Goal: Information Seeking & Learning: Learn about a topic

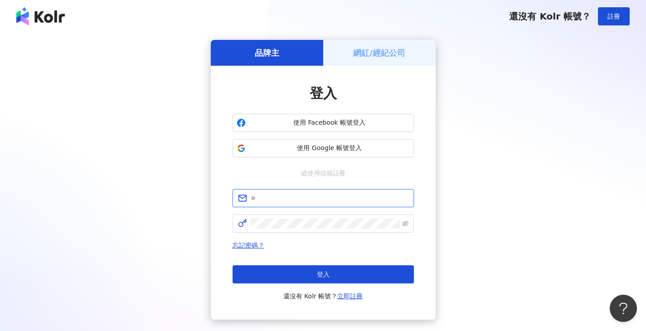
click at [289, 202] on input "text" at bounding box center [330, 198] width 158 height 10
type input "**********"
drag, startPoint x: 324, startPoint y: 198, endPoint x: 207, endPoint y: 195, distance: 116.5
click at [196, 193] on div "**********" at bounding box center [323, 179] width 624 height 279
click at [307, 199] on input "text" at bounding box center [330, 198] width 158 height 10
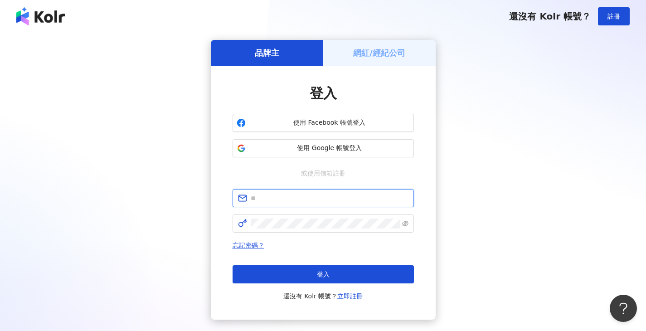
type input "**********"
click at [270, 228] on span at bounding box center [322, 223] width 181 height 18
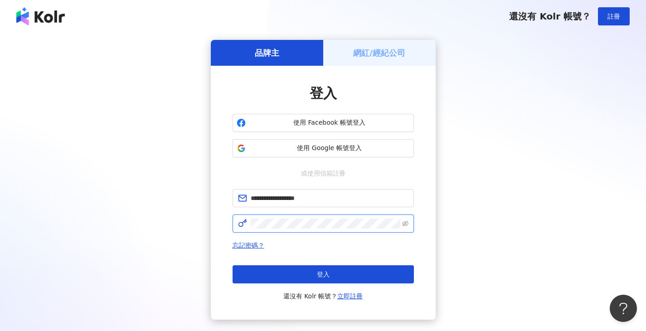
click button "登入" at bounding box center [322, 274] width 181 height 18
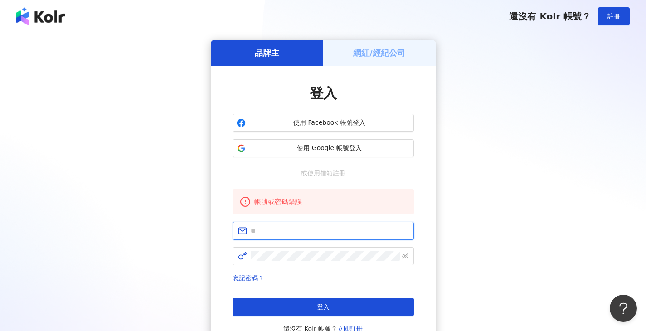
drag, startPoint x: 257, startPoint y: 231, endPoint x: 265, endPoint y: 234, distance: 9.3
click at [257, 231] on input "text" at bounding box center [330, 231] width 158 height 10
type input "**********"
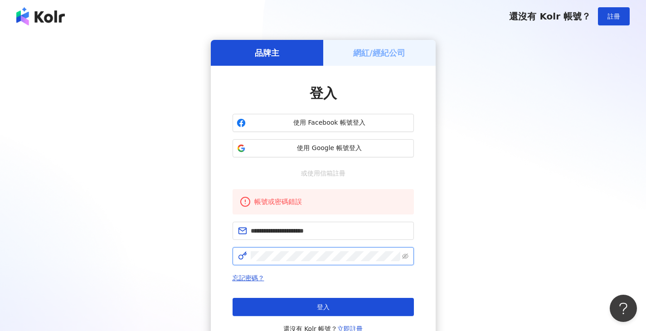
click button "登入" at bounding box center [322, 307] width 181 height 18
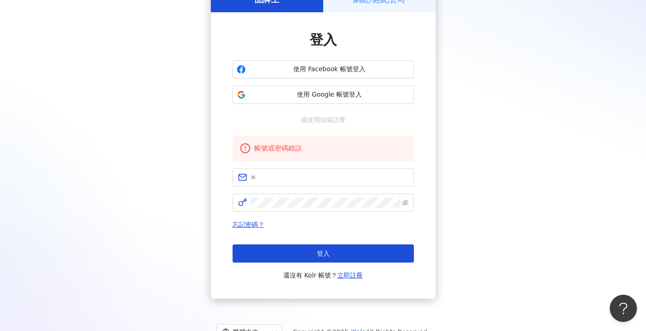
scroll to position [89, 0]
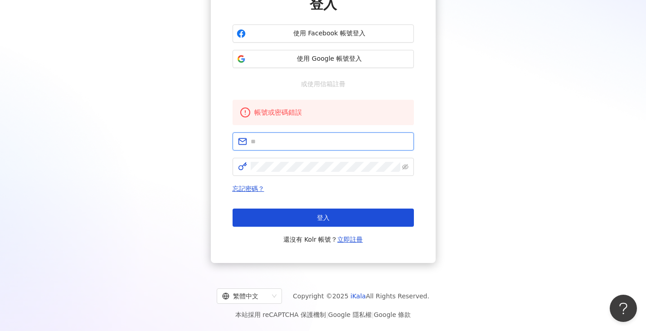
click at [267, 140] on input "text" at bounding box center [330, 141] width 158 height 10
type input "**********"
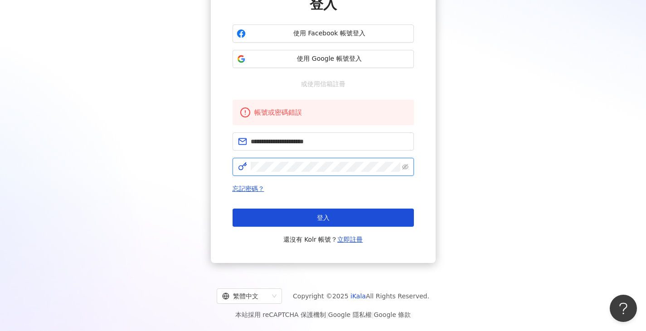
click button "登入" at bounding box center [322, 217] width 181 height 18
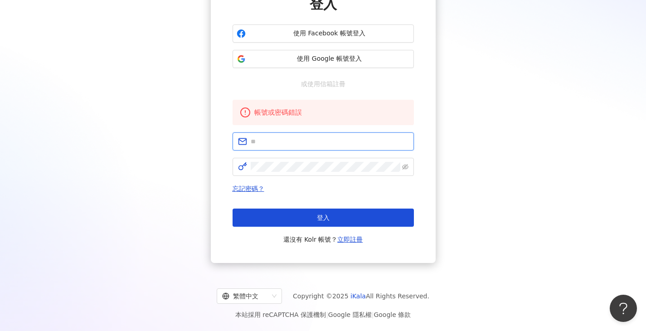
click at [328, 140] on input "text" at bounding box center [330, 141] width 158 height 10
type input "**********"
click button "登入" at bounding box center [322, 217] width 181 height 18
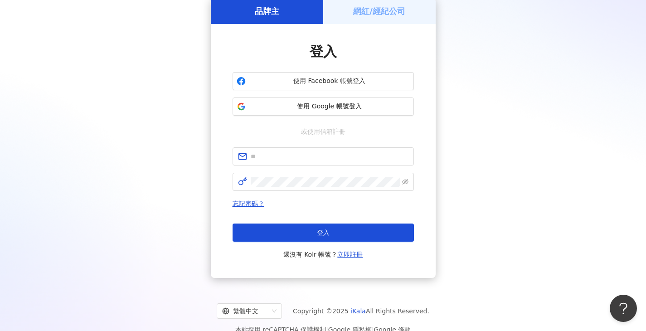
scroll to position [0, 0]
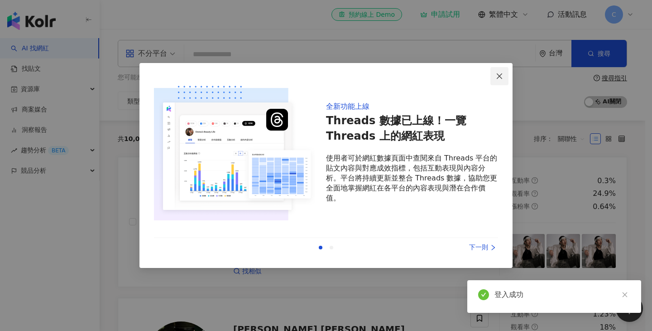
click at [501, 74] on icon "close" at bounding box center [499, 75] width 5 height 5
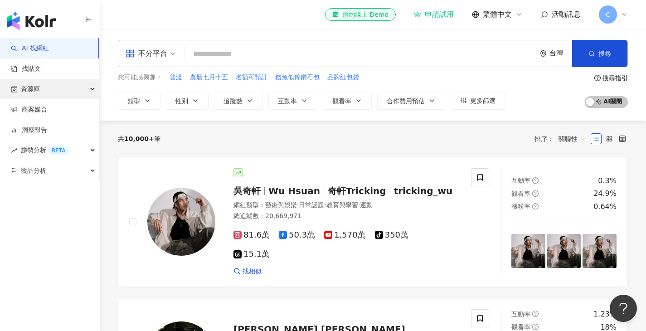
click at [73, 89] on div "資源庫" at bounding box center [49, 89] width 99 height 20
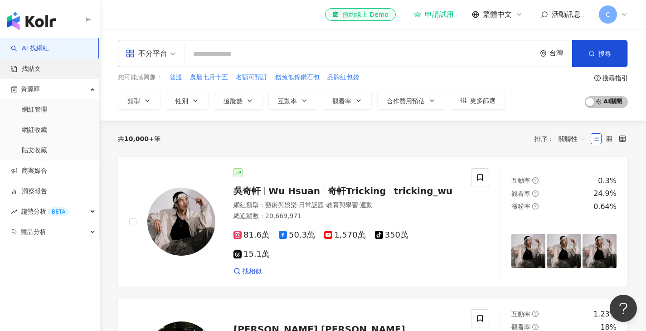
click at [39, 73] on link "找貼文" at bounding box center [26, 68] width 30 height 9
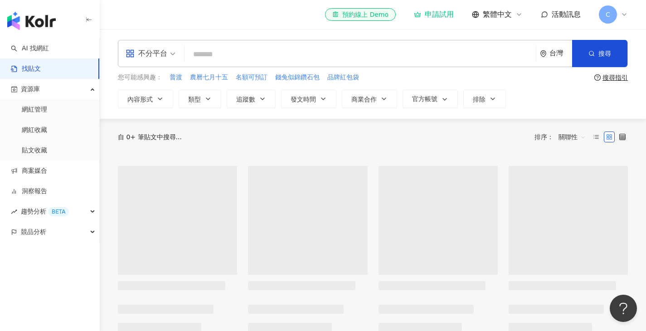
click at [612, 11] on span "C" at bounding box center [607, 14] width 18 height 18
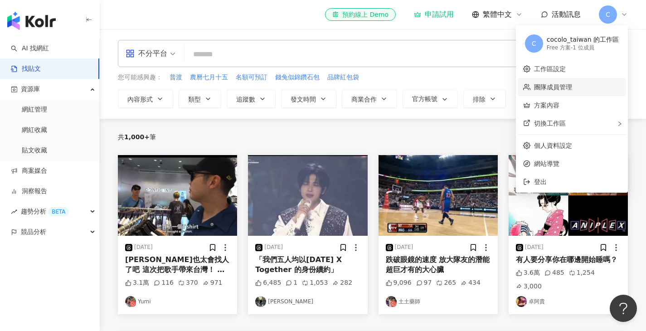
click at [564, 85] on link "團隊成員管理" at bounding box center [553, 86] width 38 height 7
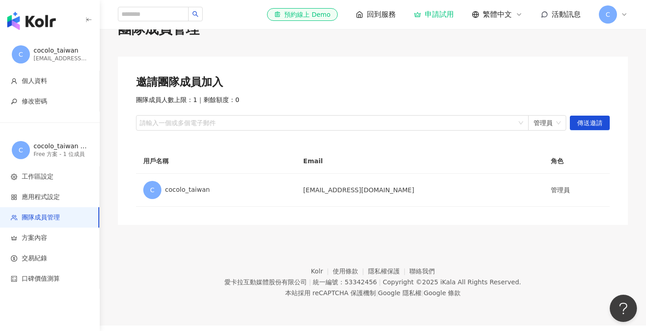
scroll to position [42, 0]
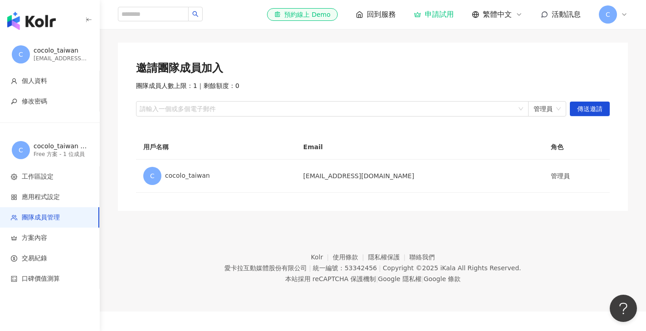
click at [626, 10] on div "C" at bounding box center [612, 14] width 29 height 18
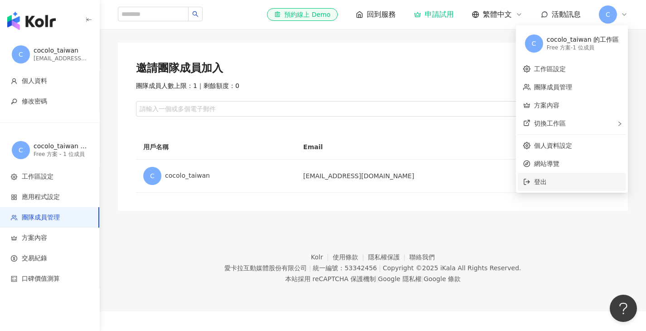
click at [544, 179] on span "登出" at bounding box center [540, 181] width 13 height 7
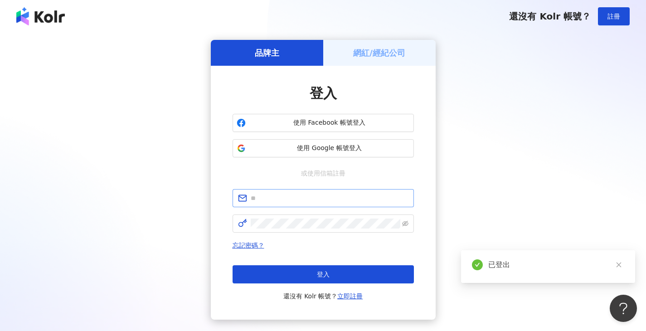
click at [276, 203] on span at bounding box center [322, 198] width 181 height 18
click at [277, 201] on input "text" at bounding box center [330, 198] width 158 height 10
type input "**********"
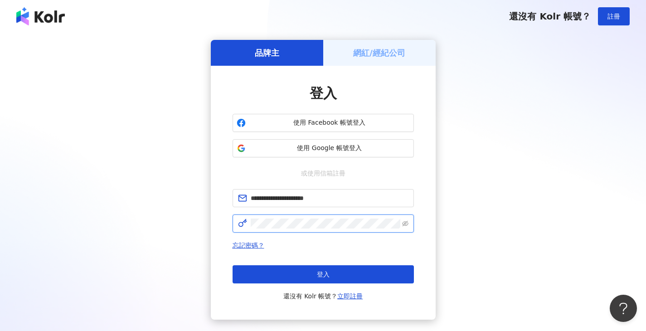
click button "登入" at bounding box center [322, 274] width 181 height 18
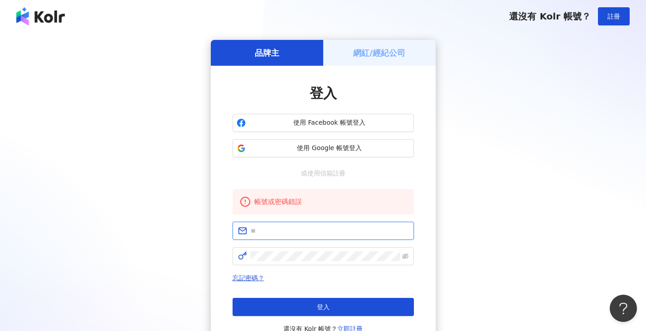
click at [276, 231] on input "text" at bounding box center [330, 231] width 158 height 10
click at [360, 61] on div "網紅/經紀公司" at bounding box center [379, 53] width 112 height 26
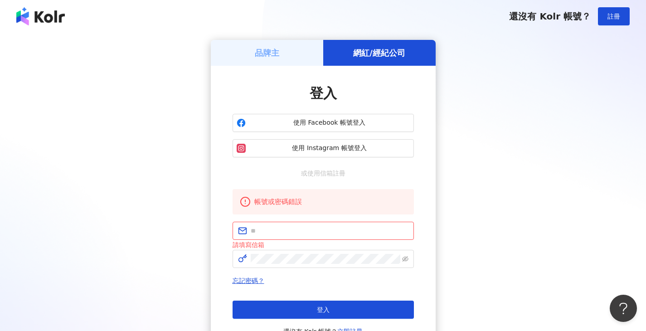
click at [267, 54] on h5 "品牌主" at bounding box center [267, 52] width 24 height 11
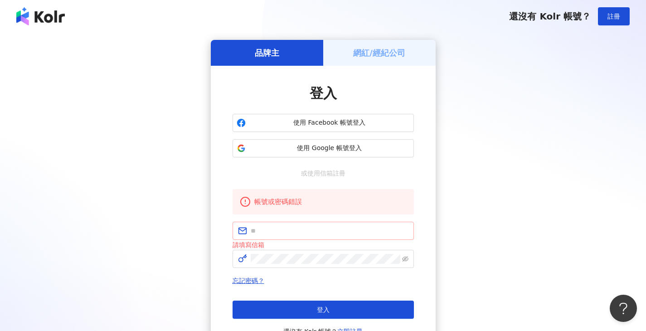
drag, startPoint x: 278, startPoint y: 237, endPoint x: 278, endPoint y: 232, distance: 5.0
click at [278, 236] on span at bounding box center [322, 231] width 181 height 18
click at [278, 231] on input "text" at bounding box center [330, 231] width 158 height 10
type input "**********"
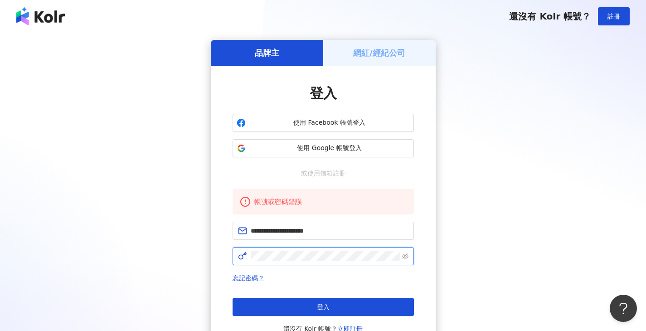
click button "登入" at bounding box center [322, 307] width 181 height 18
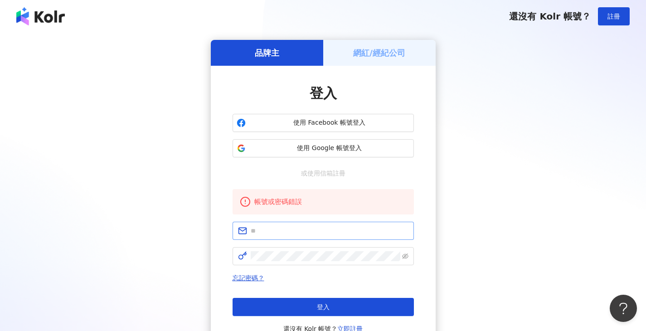
click at [300, 224] on span at bounding box center [322, 231] width 181 height 18
click at [314, 232] on input "text" at bounding box center [330, 231] width 158 height 10
type input "**********"
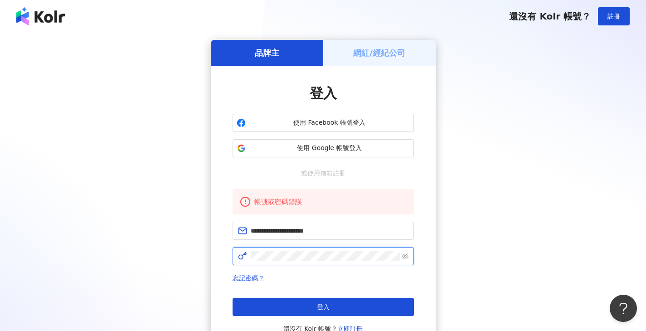
click button "登入" at bounding box center [322, 307] width 181 height 18
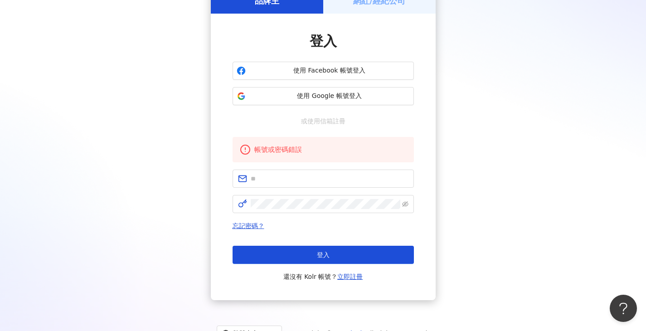
scroll to position [89, 0]
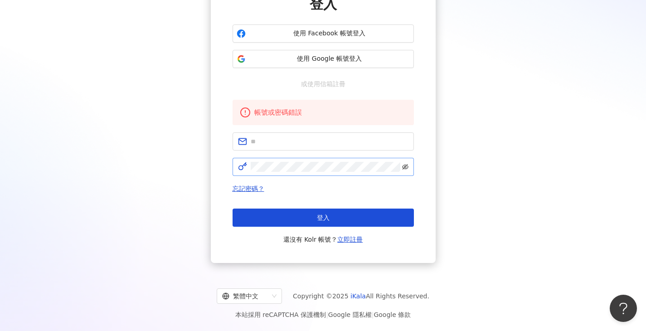
click at [402, 165] on icon "eye-invisible" at bounding box center [405, 167] width 6 height 6
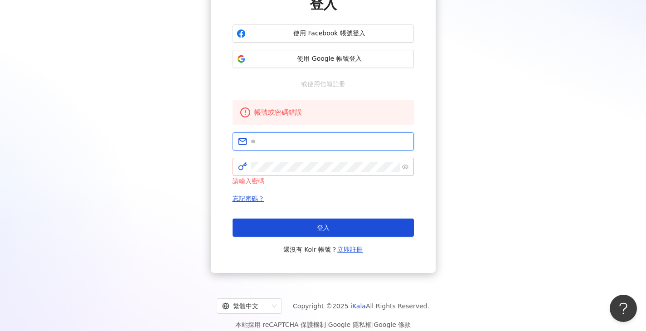
click at [300, 141] on input "text" at bounding box center [330, 141] width 158 height 10
type input "**********"
click at [325, 139] on input "**********" at bounding box center [330, 141] width 158 height 10
drag, startPoint x: 325, startPoint y: 141, endPoint x: 173, endPoint y: 140, distance: 152.2
click at [173, 139] on div "**********" at bounding box center [323, 112] width 624 height 322
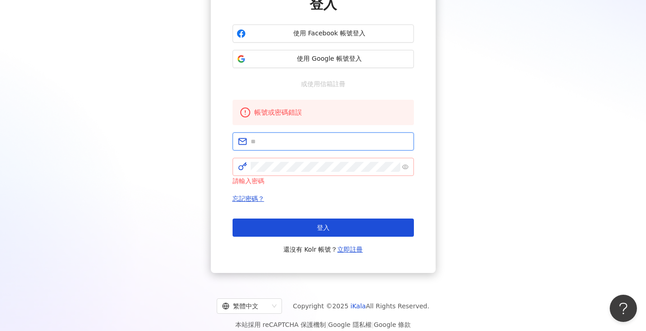
click at [294, 145] on input "text" at bounding box center [330, 141] width 158 height 10
type input "**********"
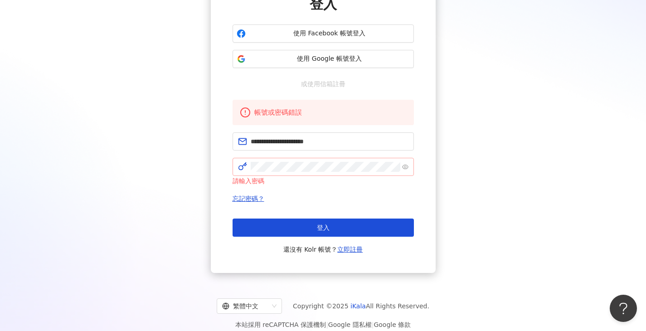
click at [286, 161] on span at bounding box center [322, 167] width 181 height 18
click at [404, 167] on icon "eye" at bounding box center [405, 166] width 6 height 5
click at [405, 166] on icon "eye-invisible" at bounding box center [405, 166] width 6 height 5
click at [320, 226] on span "登入" at bounding box center [323, 227] width 13 height 7
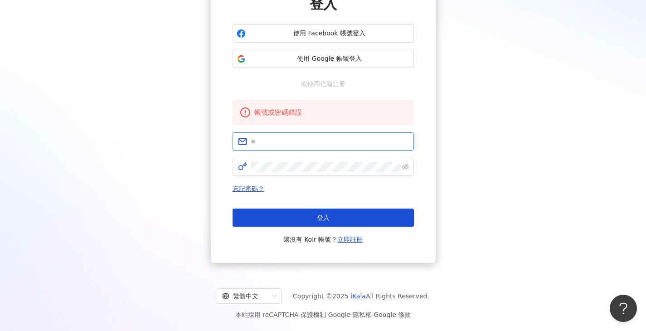
click at [313, 139] on input "text" at bounding box center [330, 141] width 158 height 10
type input "**********"
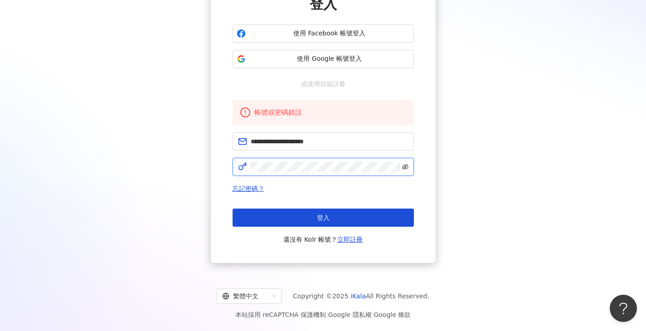
click at [406, 167] on icon "eye-invisible" at bounding box center [405, 167] width 6 height 6
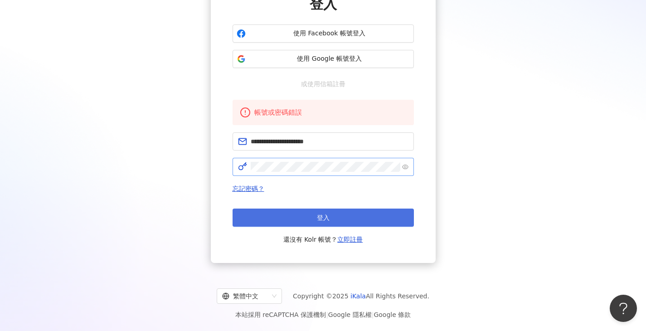
click at [323, 219] on span "登入" at bounding box center [323, 217] width 13 height 7
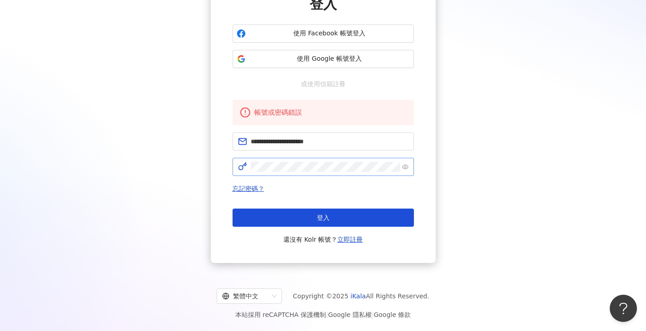
scroll to position [42, 0]
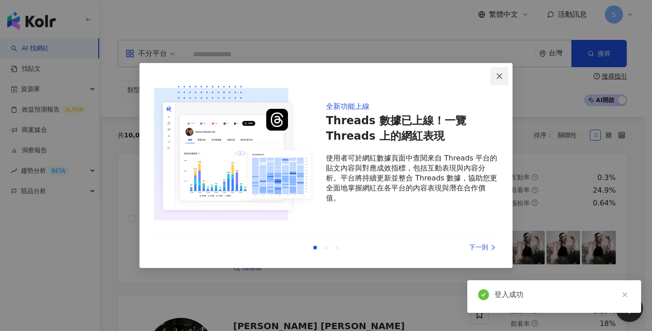
click at [499, 76] on icon "close" at bounding box center [499, 75] width 7 height 7
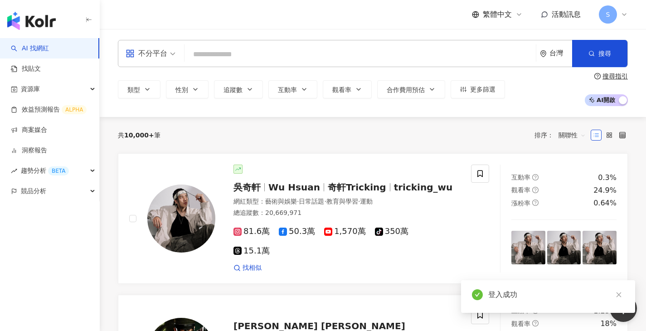
click at [626, 10] on div "S" at bounding box center [612, 14] width 29 height 18
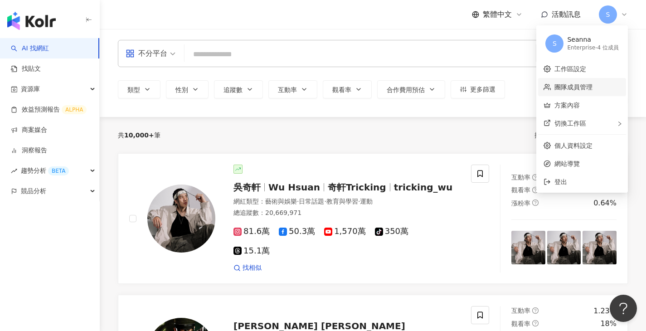
click at [592, 86] on link "團隊成員管理" at bounding box center [573, 86] width 38 height 7
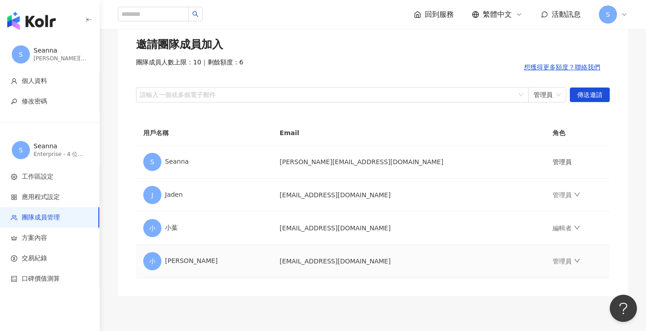
scroll to position [65, 0]
click at [439, 95] on div at bounding box center [327, 95] width 379 height 7
paste input "**********"
click at [554, 94] on span "管理員" at bounding box center [546, 95] width 27 height 14
type input "**********"
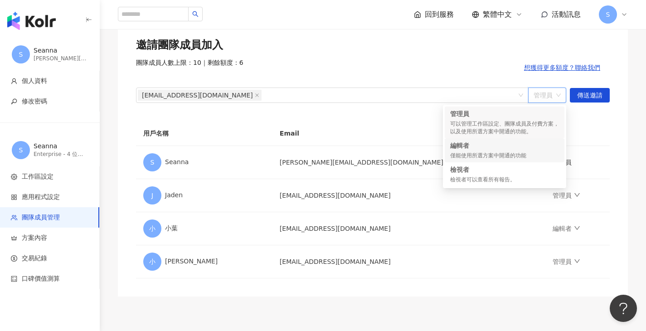
click at [504, 154] on div "僅能使用所選方案中開通的功能" at bounding box center [504, 156] width 109 height 8
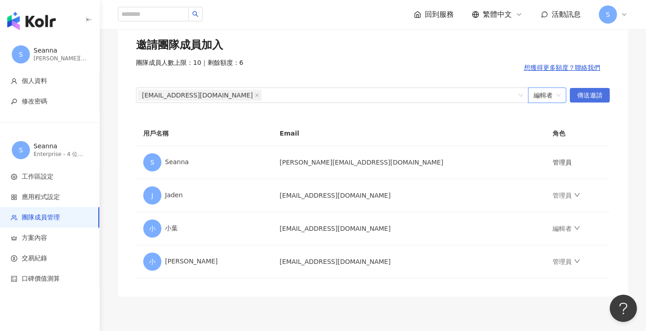
click at [590, 97] on span "傳送邀請" at bounding box center [589, 95] width 25 height 14
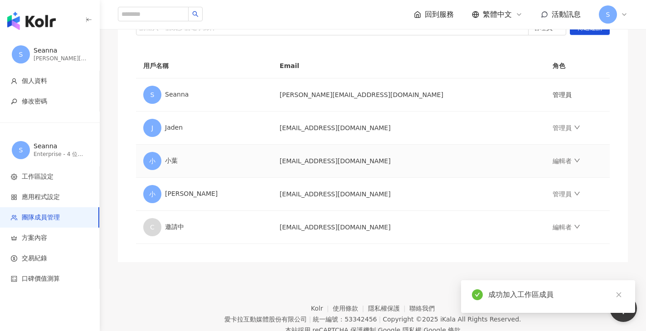
scroll to position [164, 0]
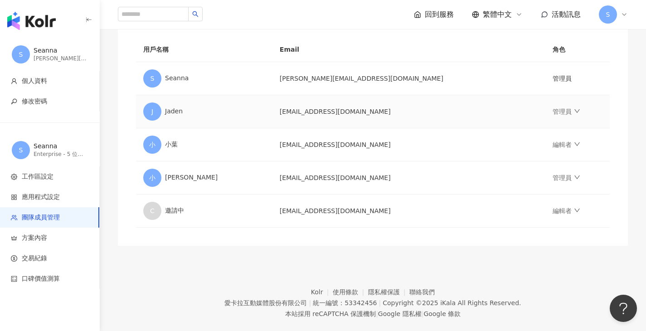
scroll to position [164, 0]
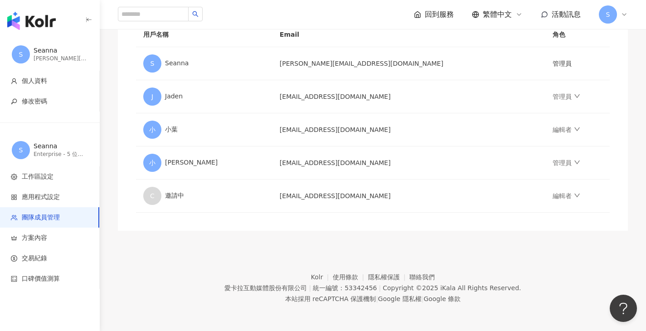
click at [38, 29] on img "button" at bounding box center [31, 21] width 48 height 18
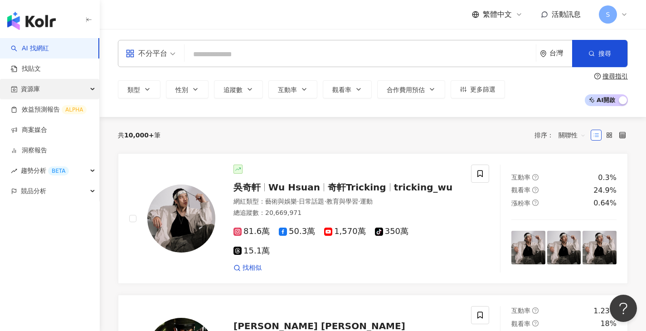
click at [75, 92] on div "資源庫" at bounding box center [49, 89] width 99 height 20
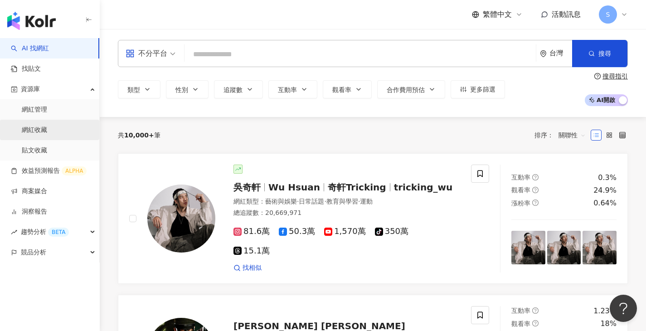
click at [36, 134] on link "網紅收藏" at bounding box center [34, 129] width 25 height 9
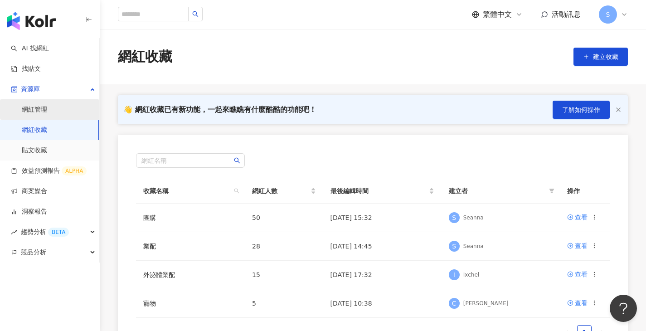
click at [34, 106] on link "網紅管理" at bounding box center [34, 109] width 25 height 9
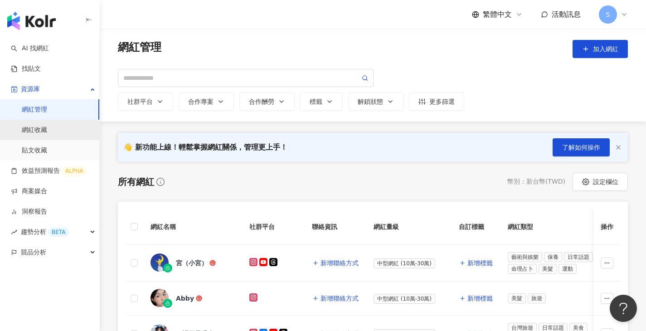
click at [46, 129] on link "網紅收藏" at bounding box center [34, 129] width 25 height 9
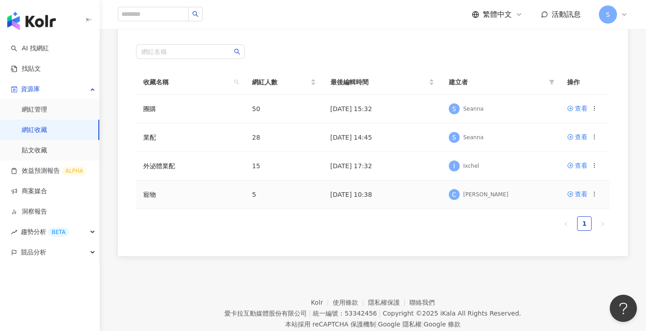
scroll to position [102, 0]
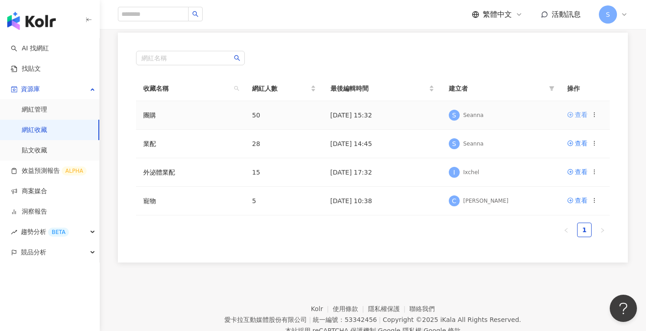
click at [580, 114] on div "查看" at bounding box center [580, 115] width 13 height 10
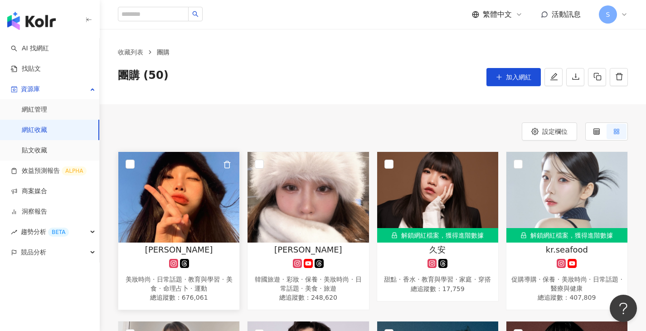
click at [214, 251] on div "[PERSON_NAME]" at bounding box center [179, 249] width 112 height 11
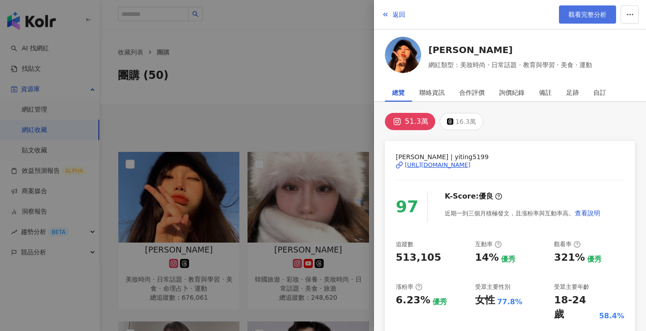
click at [592, 17] on span "觀看完整分析" at bounding box center [587, 14] width 38 height 7
click at [308, 90] on div at bounding box center [323, 165] width 646 height 331
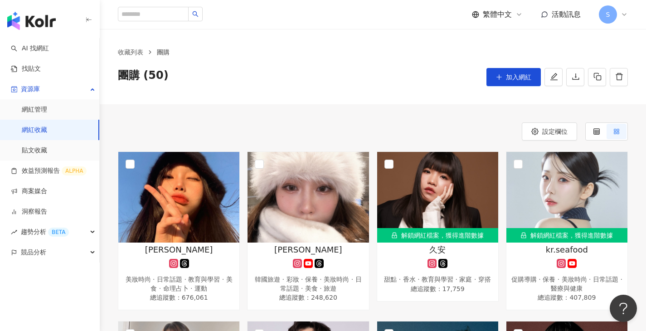
click at [621, 15] on icon at bounding box center [623, 14] width 7 height 7
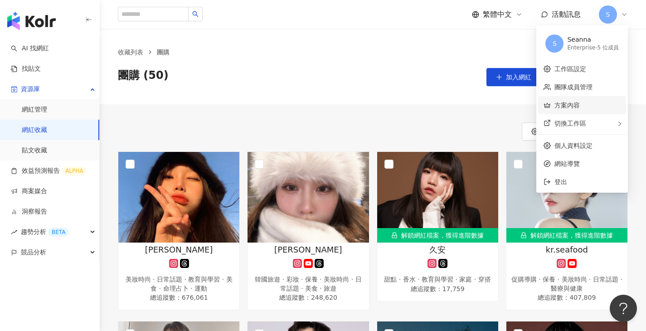
click at [564, 106] on link "方案內容" at bounding box center [566, 104] width 25 height 7
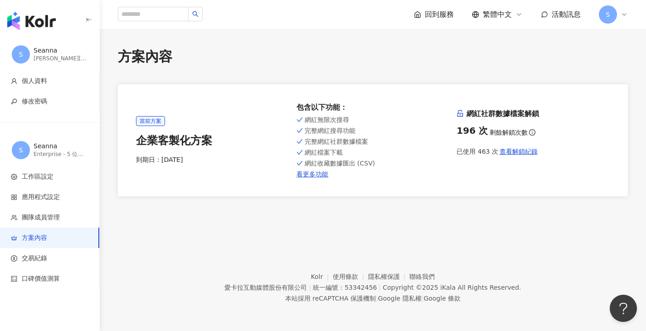
click at [623, 14] on icon at bounding box center [623, 14] width 7 height 7
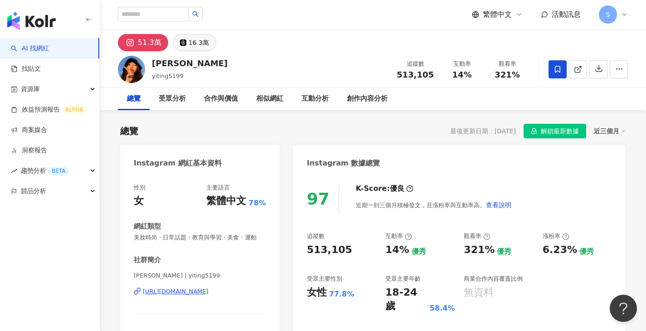
click at [193, 42] on div "16.3萬" at bounding box center [198, 42] width 20 height 13
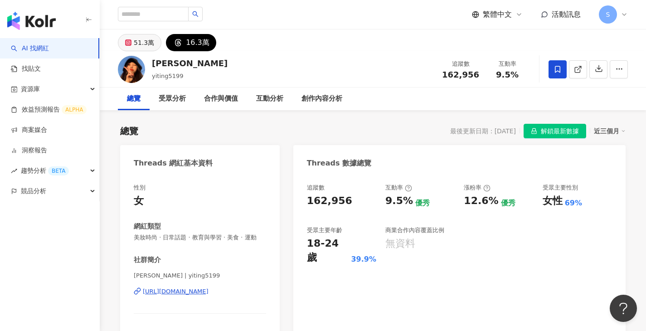
click at [141, 46] on div "51.3萬" at bounding box center [144, 42] width 20 height 13
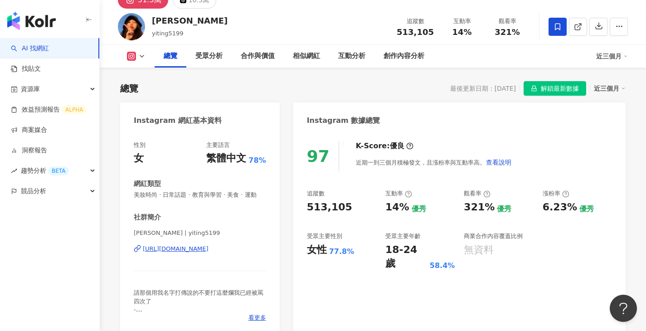
scroll to position [43, 0]
drag, startPoint x: 403, startPoint y: 252, endPoint x: 418, endPoint y: 254, distance: 15.1
click at [418, 254] on div "18-24 歲" at bounding box center [406, 257] width 42 height 28
click at [411, 279] on div "97 K-Score : 優良 近期一到三個月積極發文，且漲粉率與互動率高。 查看說明 追蹤數 513,105 互動率 14% 優秀 觀看率 321% 優秀 …" at bounding box center [459, 233] width 332 height 203
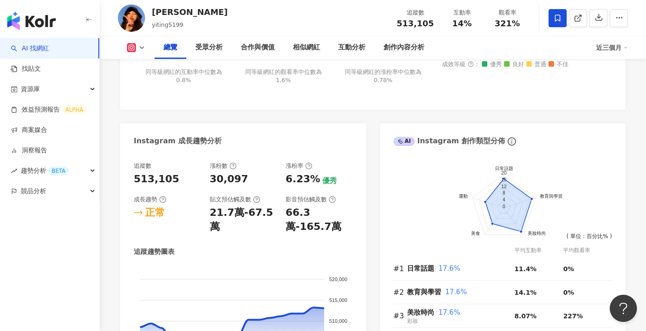
scroll to position [274, 0]
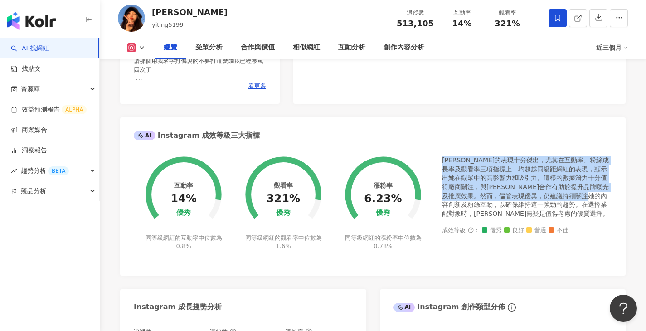
drag, startPoint x: 444, startPoint y: 168, endPoint x: 334, endPoint y: 227, distance: 125.1
click at [487, 217] on div "[PERSON_NAME]的表現十分傑出，尤其在互動率、粉絲成長率及觀看率三項指標上，均超越同級距網紅的表現，顯示出她在觀眾中的高影響力和吸引力。這樣的數據潛…" at bounding box center [527, 187] width 170 height 62
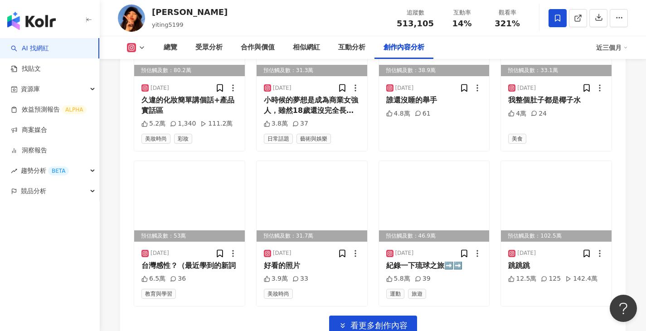
scroll to position [3132, 0]
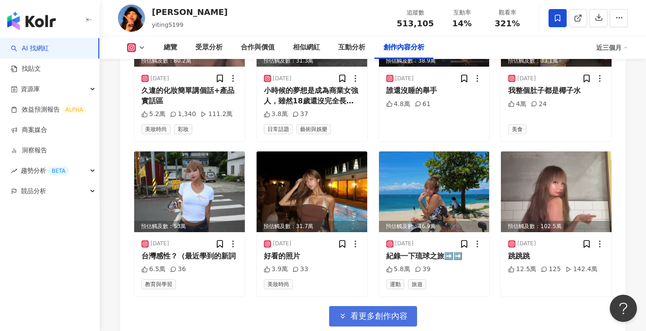
click at [382, 306] on button "看更多創作內容" at bounding box center [373, 316] width 88 height 20
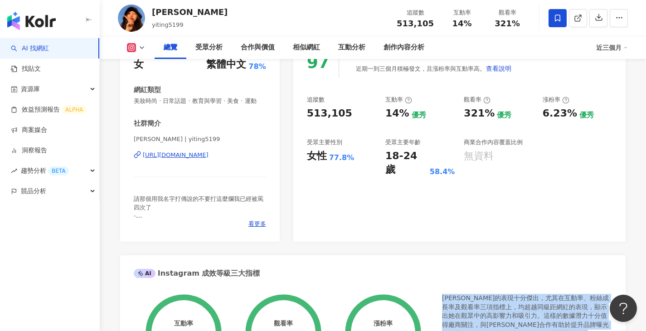
scroll to position [0, 0]
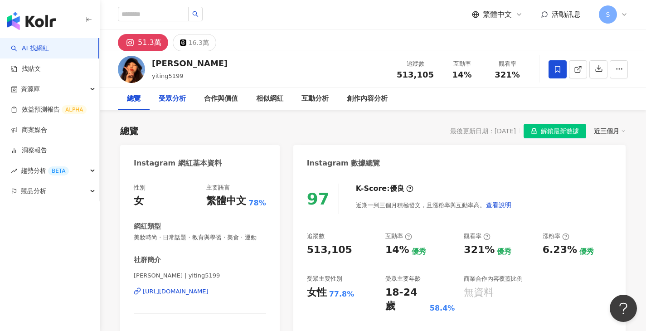
click at [167, 100] on div "受眾分析" at bounding box center [172, 98] width 27 height 11
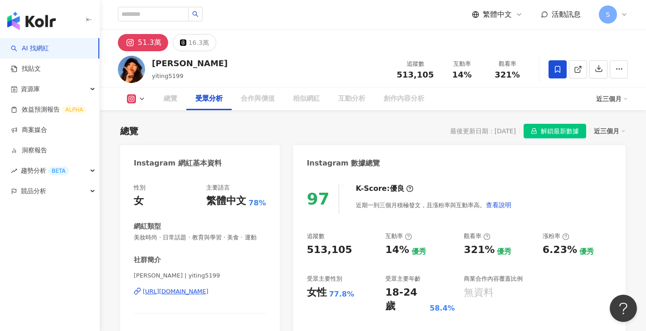
scroll to position [798, 0]
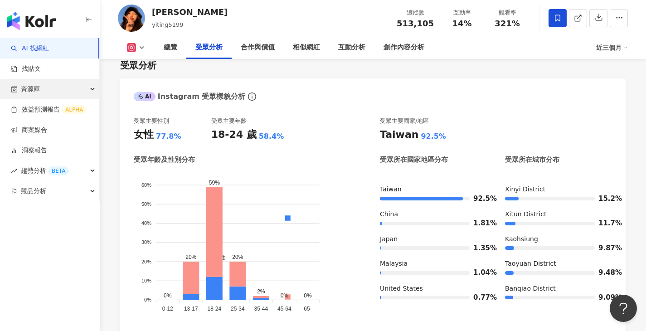
click at [82, 89] on div "資源庫" at bounding box center [49, 89] width 99 height 20
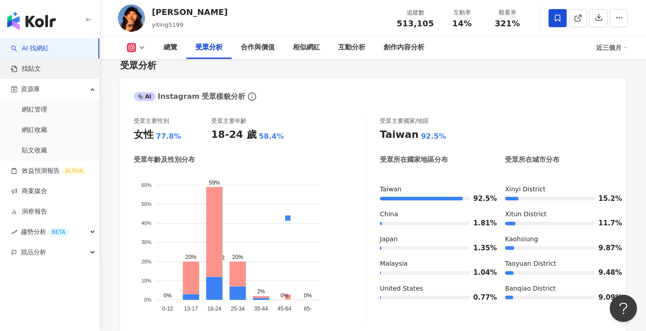
drag, startPoint x: 38, startPoint y: 23, endPoint x: 44, endPoint y: 58, distance: 35.9
click at [38, 23] on img "button" at bounding box center [31, 21] width 48 height 18
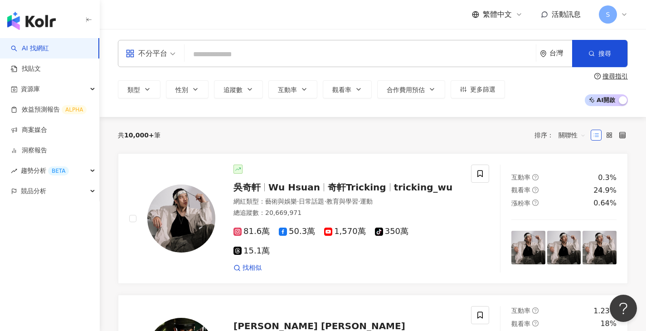
click at [213, 54] on input "search" at bounding box center [360, 54] width 344 height 17
type input "*"
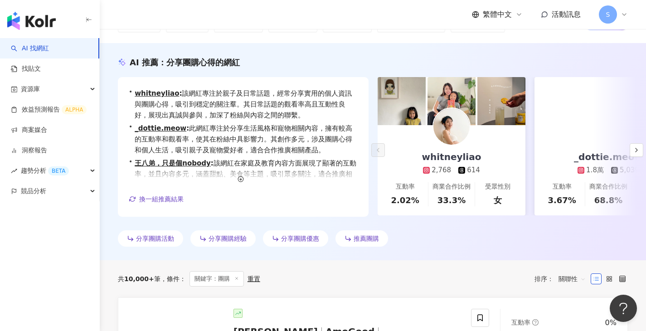
scroll to position [52, 0]
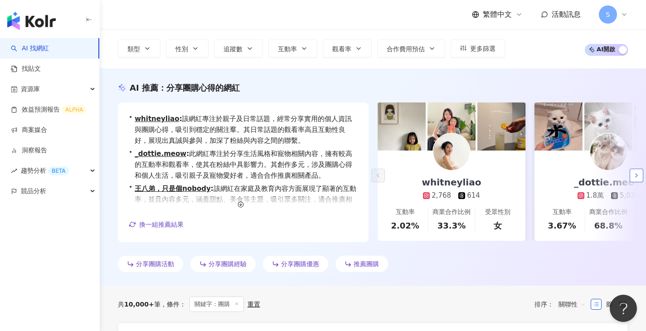
type input "**"
click at [634, 177] on icon "button" at bounding box center [635, 175] width 7 height 7
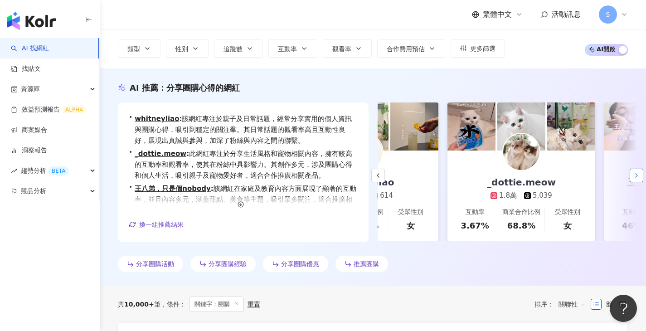
scroll to position [0, 157]
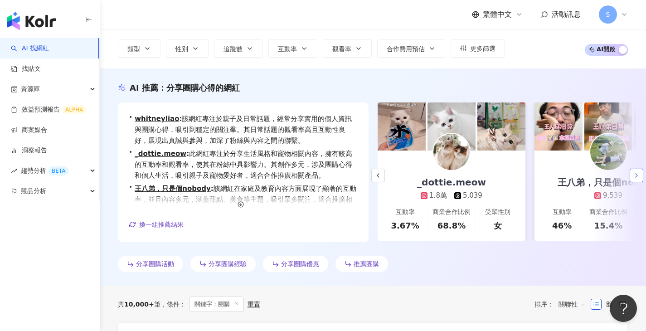
click at [634, 177] on icon "button" at bounding box center [635, 175] width 7 height 7
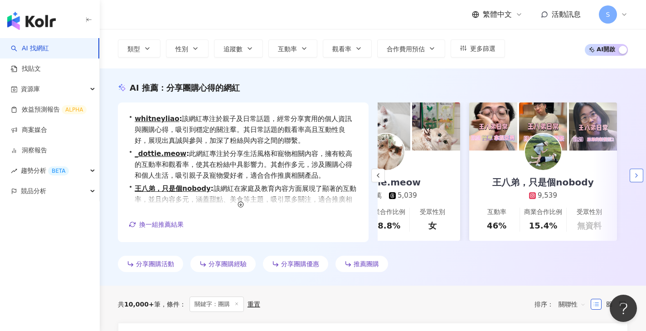
scroll to position [0, 229]
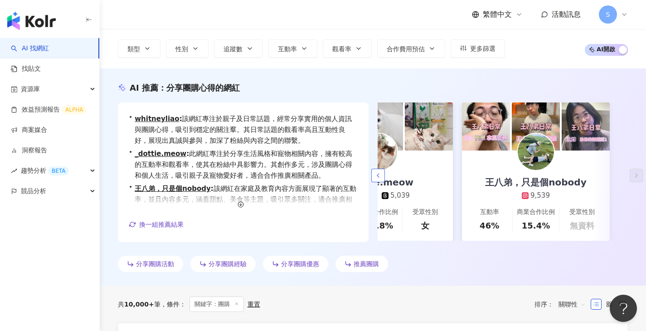
click at [381, 171] on button "button" at bounding box center [378, 176] width 14 height 14
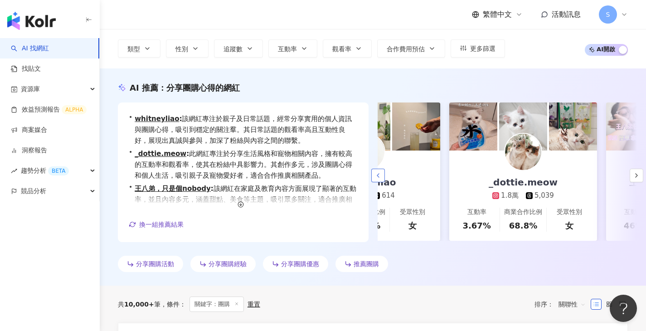
click at [381, 171] on button "button" at bounding box center [378, 176] width 14 height 14
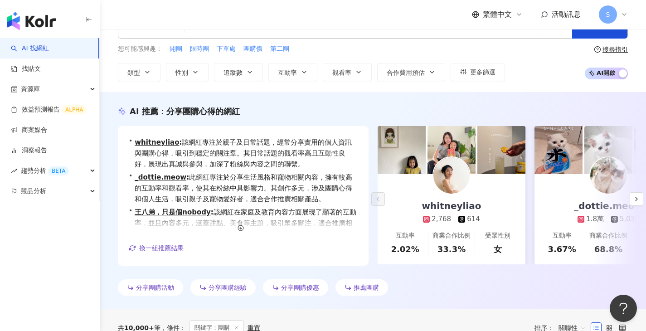
scroll to position [0, 0]
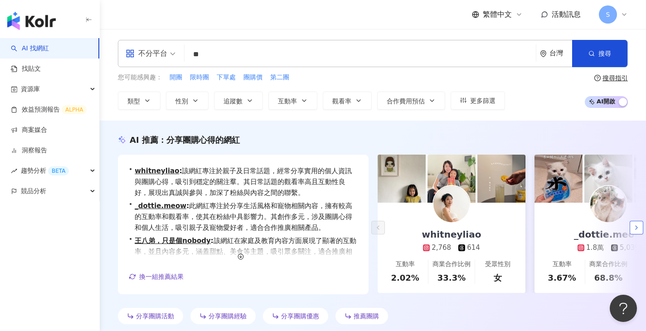
click at [639, 226] on icon "button" at bounding box center [635, 227] width 7 height 7
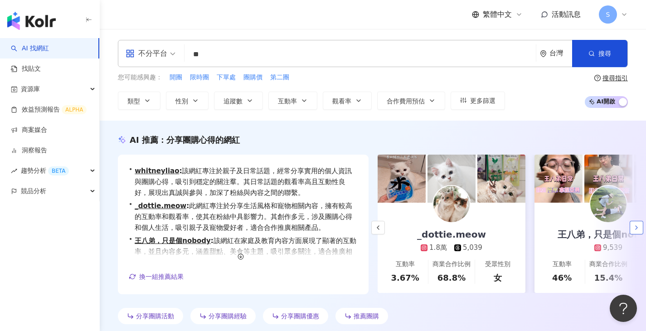
click at [639, 226] on icon "button" at bounding box center [635, 227] width 7 height 7
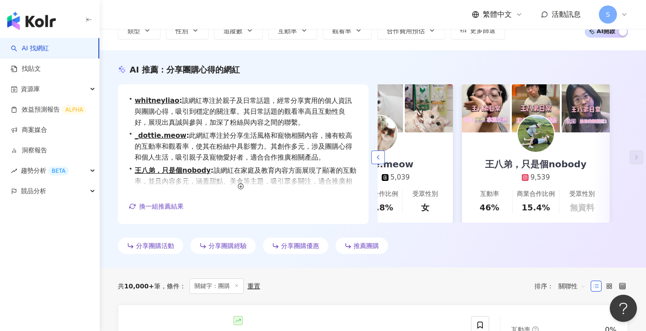
scroll to position [97, 0]
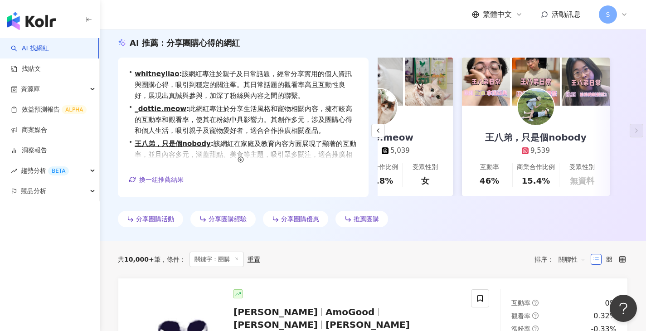
click at [161, 217] on span "分享團購活動" at bounding box center [155, 218] width 38 height 7
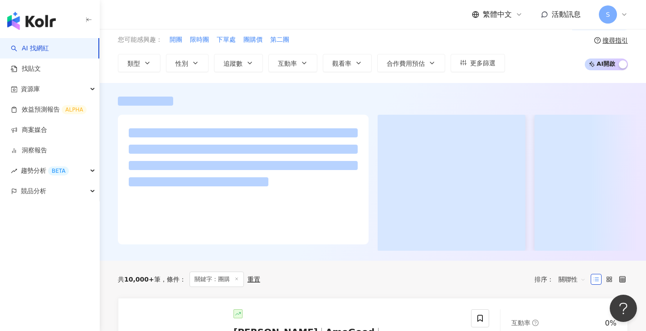
scroll to position [19, 0]
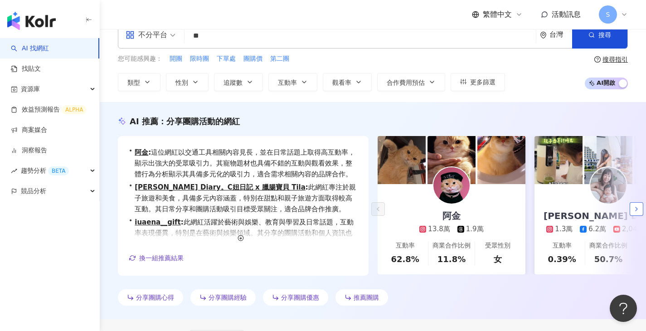
click at [636, 205] on icon "button" at bounding box center [635, 208] width 7 height 7
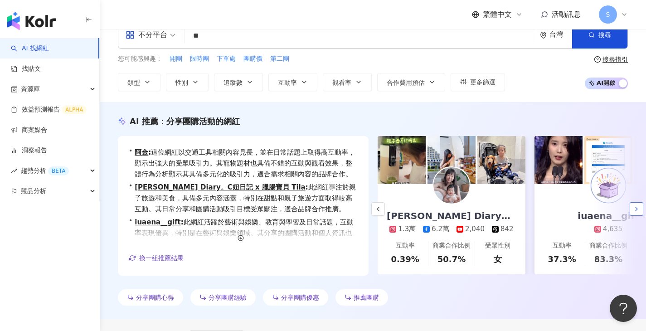
click at [636, 206] on icon "button" at bounding box center [635, 208] width 7 height 7
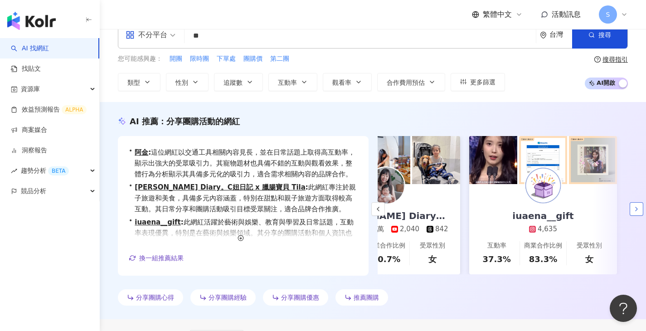
scroll to position [0, 229]
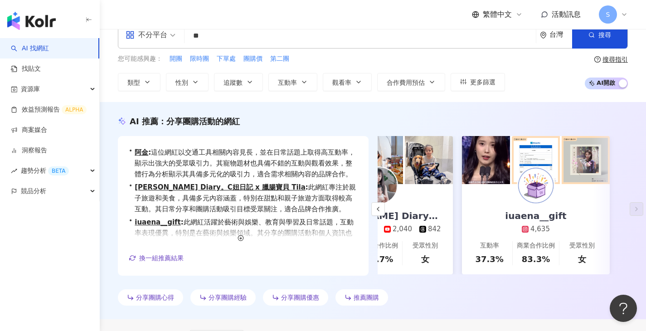
click at [232, 297] on span "分享團購經驗" at bounding box center [227, 297] width 38 height 7
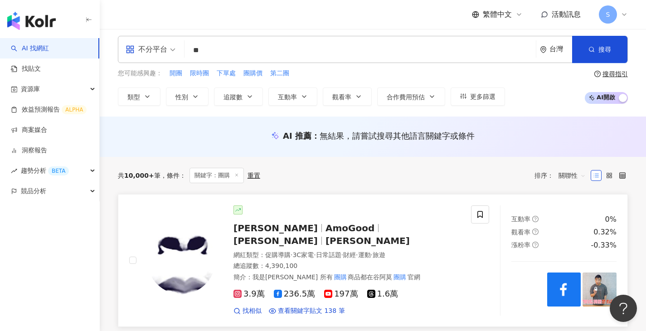
scroll to position [0, 0]
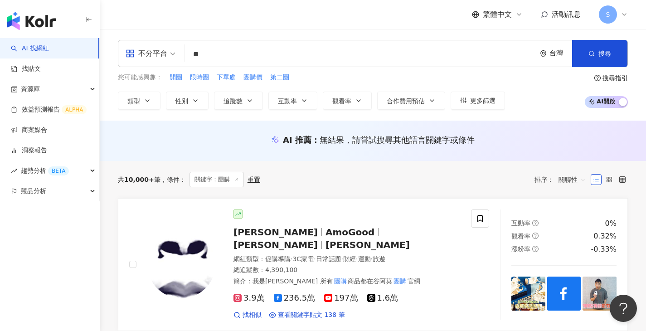
click at [609, 104] on span "AI 開啟 AI 關閉" at bounding box center [605, 102] width 43 height 12
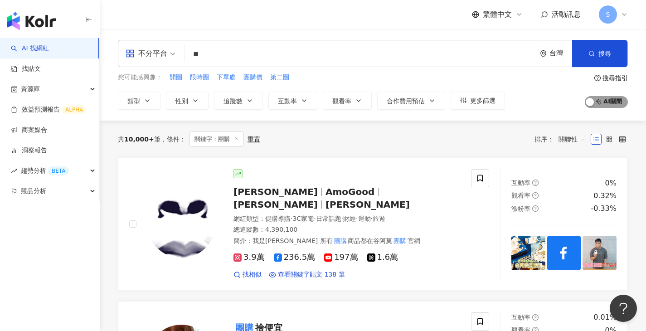
click at [612, 102] on span "AI 開啟 AI 關閉" at bounding box center [605, 102] width 43 height 12
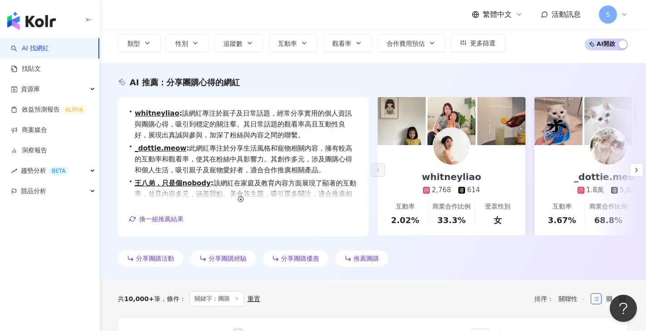
scroll to position [78, 0]
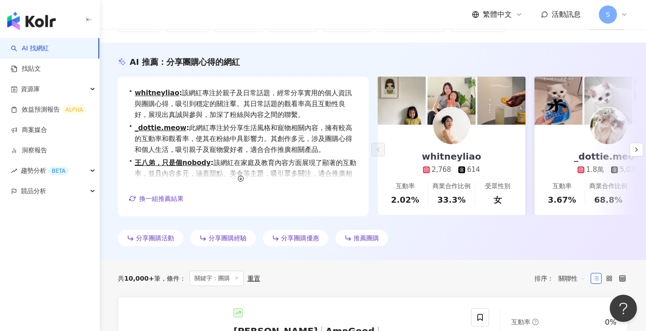
click at [445, 132] on img at bounding box center [451, 126] width 36 height 36
click at [38, 71] on link "找貼文" at bounding box center [26, 68] width 30 height 9
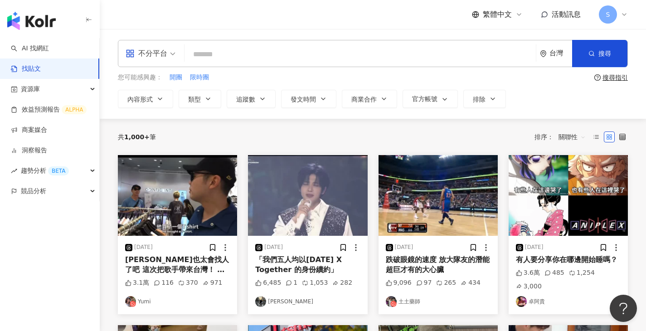
click at [173, 58] on span "不分平台" at bounding box center [150, 53] width 50 height 14
click at [279, 136] on div "共 1,000+ 筆 排序： 關聯性" at bounding box center [373, 137] width 510 height 14
click at [264, 105] on button "追蹤數" at bounding box center [250, 99] width 49 height 18
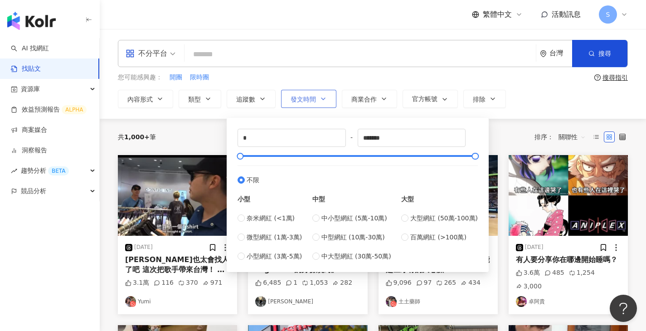
click at [321, 103] on button "發文時間" at bounding box center [308, 99] width 55 height 18
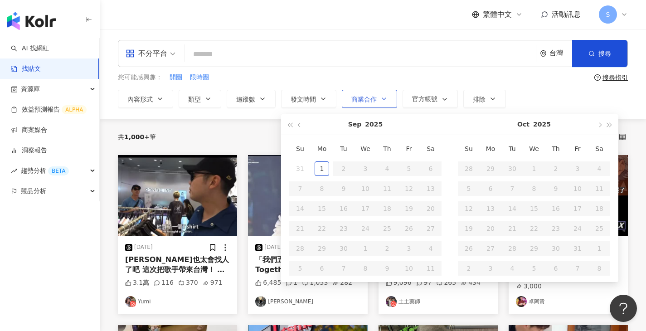
click at [373, 107] on button "商業合作" at bounding box center [369, 99] width 55 height 18
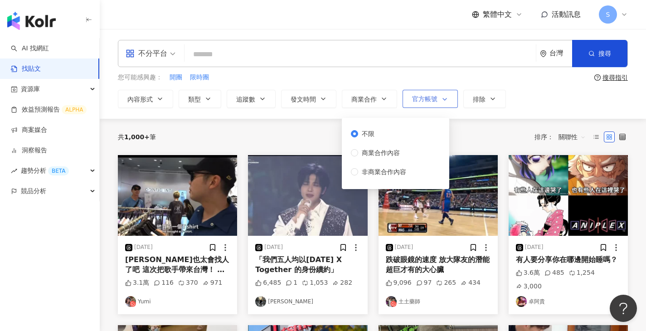
click at [430, 101] on span "官方帳號" at bounding box center [424, 98] width 25 height 7
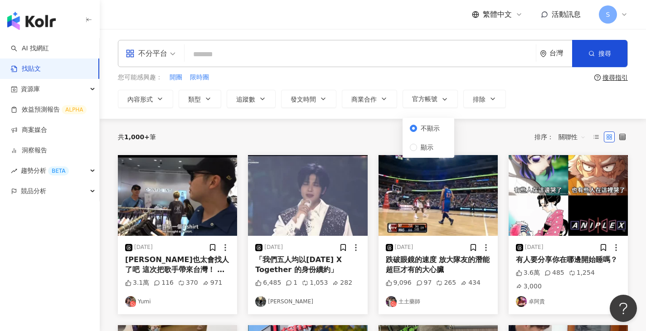
click at [327, 129] on div "共 1,000+ 筆 排序： 關聯性" at bounding box center [373, 137] width 510 height 36
click at [202, 57] on input "search" at bounding box center [360, 53] width 344 height 19
click at [169, 54] on span "不分平台" at bounding box center [150, 53] width 50 height 14
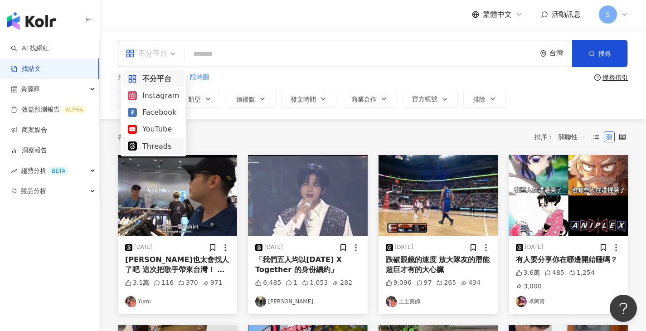
click at [156, 147] on div "Threads" at bounding box center [153, 145] width 51 height 11
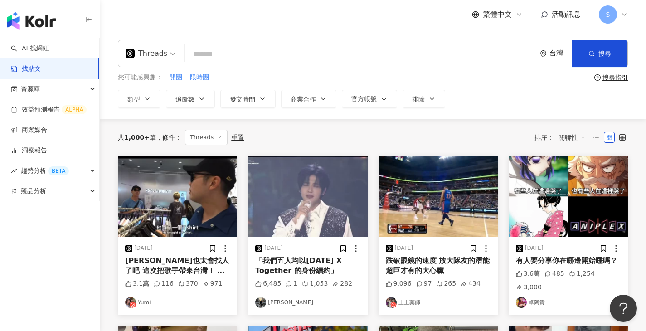
click at [172, 58] on span "Threads" at bounding box center [150, 53] width 50 height 14
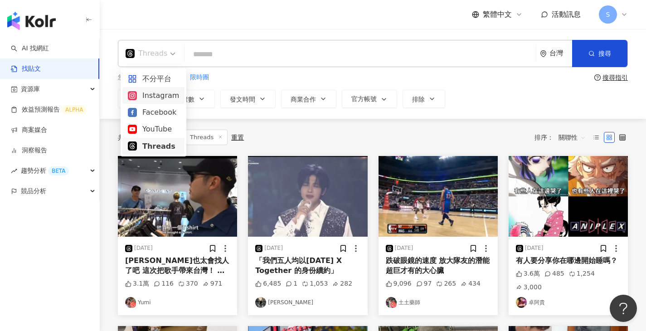
click at [160, 96] on div "Instagram" at bounding box center [153, 95] width 51 height 11
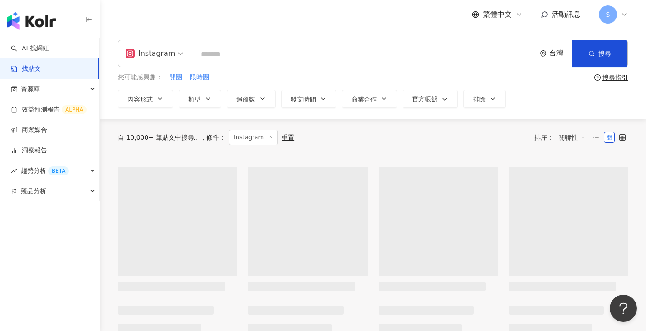
click at [207, 58] on input "search" at bounding box center [364, 53] width 336 height 19
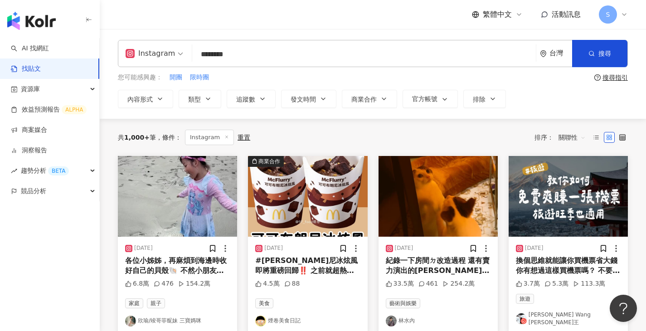
type input "********"
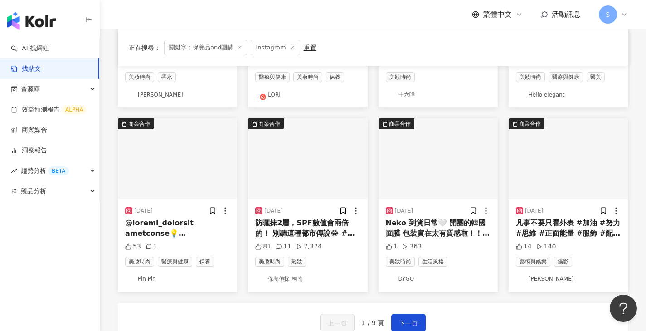
scroll to position [417, 0]
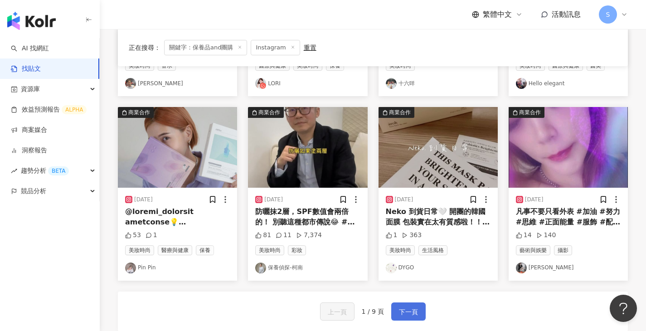
click at [408, 308] on span "下一頁" at bounding box center [408, 311] width 19 height 11
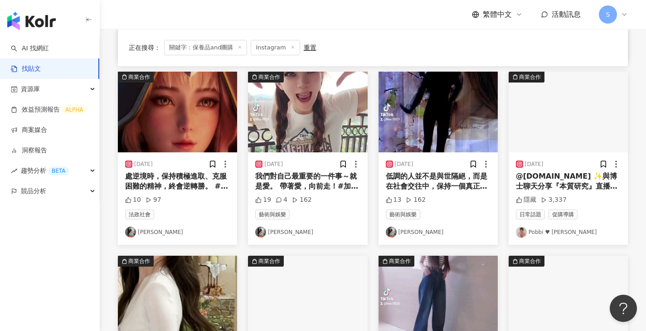
scroll to position [272, 0]
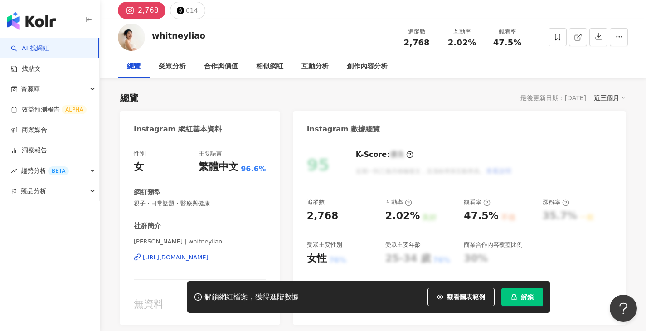
scroll to position [34, 0]
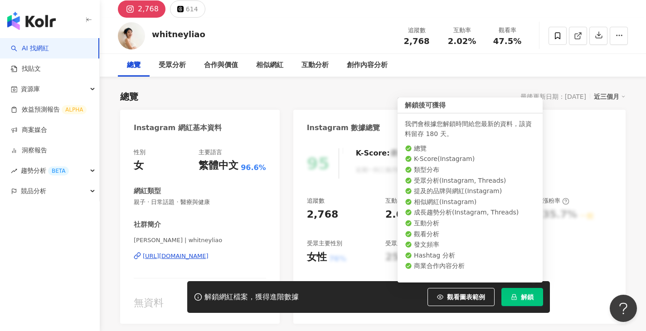
click at [518, 298] on button "解鎖" at bounding box center [522, 297] width 42 height 18
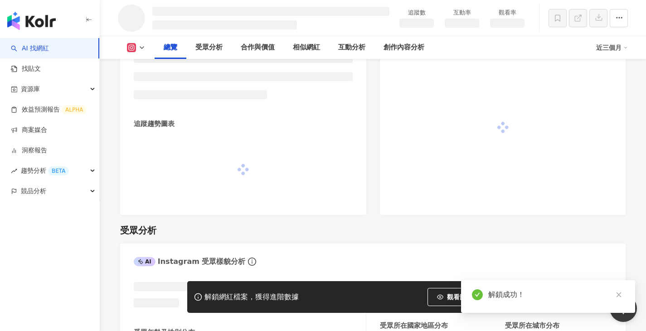
scroll to position [535, 0]
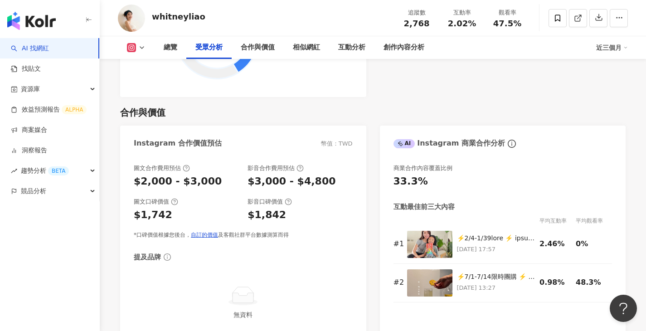
scroll to position [1160, 0]
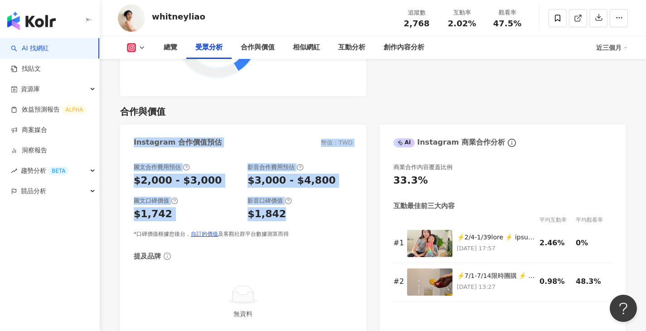
drag, startPoint x: 134, startPoint y: 143, endPoint x: 304, endPoint y: 220, distance: 187.1
click at [304, 220] on div "Instagram 合作價值預估 幣值：TWD 圖文合作費用預估 $2,000 - $3,000 影音合作費用預估 $3,000 - $4,800 圖文口碑價…" at bounding box center [243, 236] width 246 height 222
click at [267, 129] on div "Instagram 合作價值預估 幣值：TWD" at bounding box center [243, 139] width 246 height 29
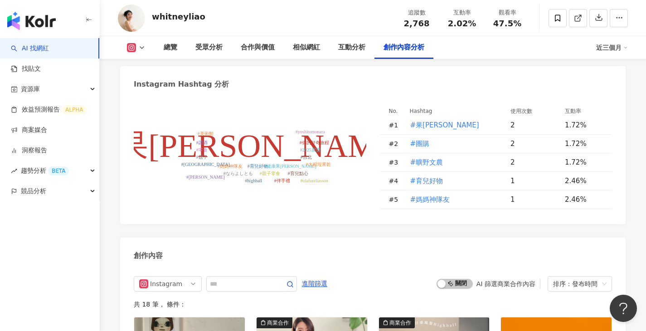
scroll to position [2536, 0]
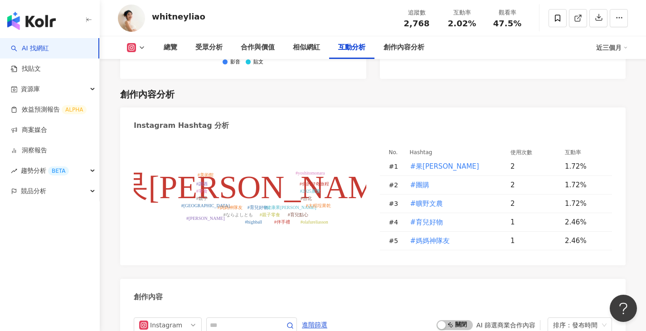
drag, startPoint x: 135, startPoint y: 111, endPoint x: 169, endPoint y: 111, distance: 34.0
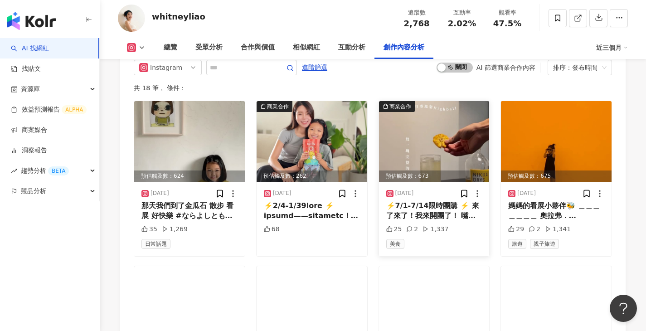
scroll to position [2807, 0]
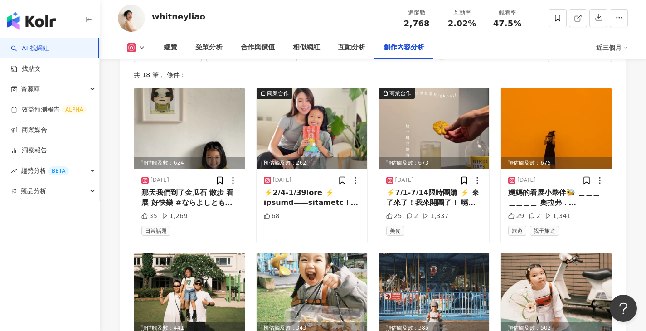
click at [134, 48] on rect at bounding box center [131, 47] width 7 height 7
click at [137, 67] on button "Instagram" at bounding box center [150, 64] width 54 height 13
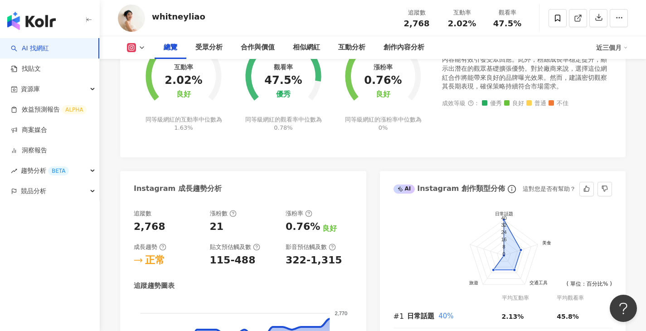
scroll to position [0, 0]
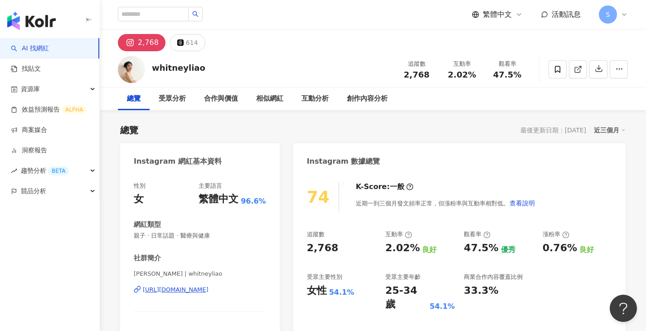
click at [150, 43] on div "2,768" at bounding box center [148, 42] width 21 height 13
click at [132, 43] on icon at bounding box center [130, 43] width 6 height 6
click at [135, 45] on icon at bounding box center [130, 42] width 11 height 11
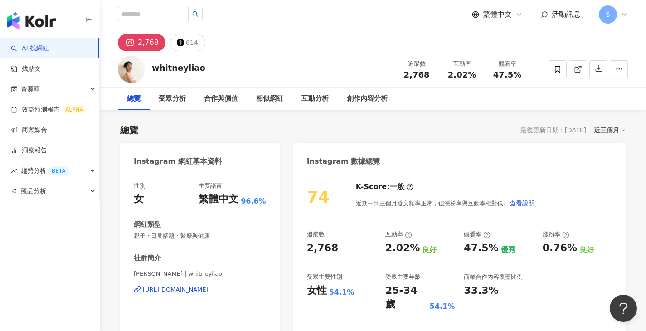
click at [135, 45] on icon at bounding box center [130, 42] width 11 height 11
click at [574, 69] on icon at bounding box center [576, 69] width 5 height 5
click at [557, 70] on icon at bounding box center [557, 69] width 8 height 8
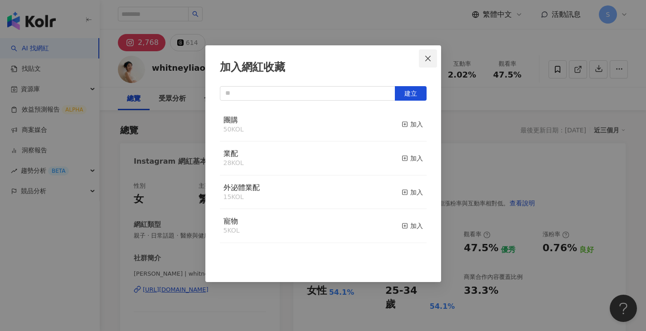
click at [427, 57] on icon "close" at bounding box center [427, 58] width 7 height 7
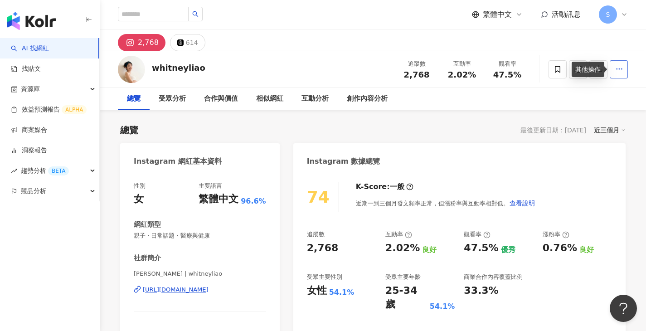
click at [615, 73] on span "button" at bounding box center [619, 69] width 8 height 10
click at [494, 129] on div "總覽 最後更新日期：2025/8/28 近三個月" at bounding box center [372, 130] width 505 height 13
